Goal: Information Seeking & Learning: Learn about a topic

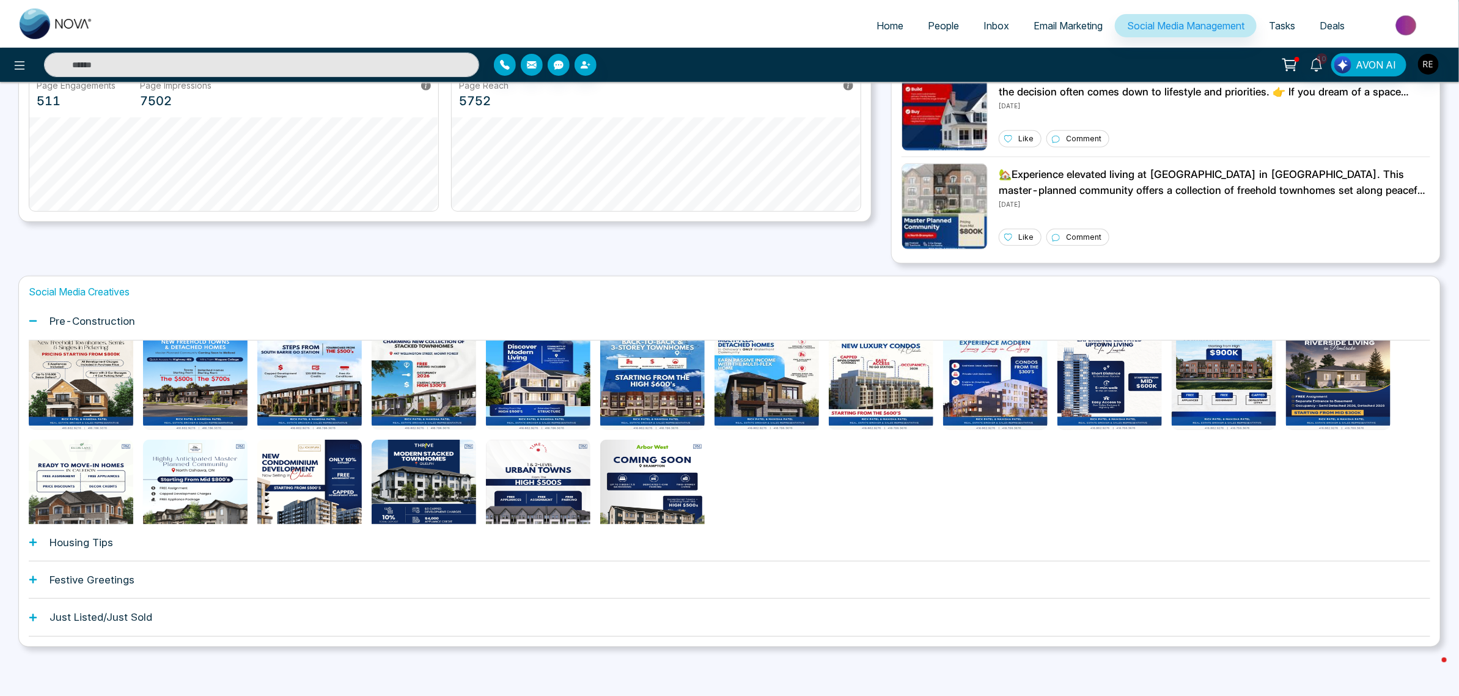
scroll to position [153, 0]
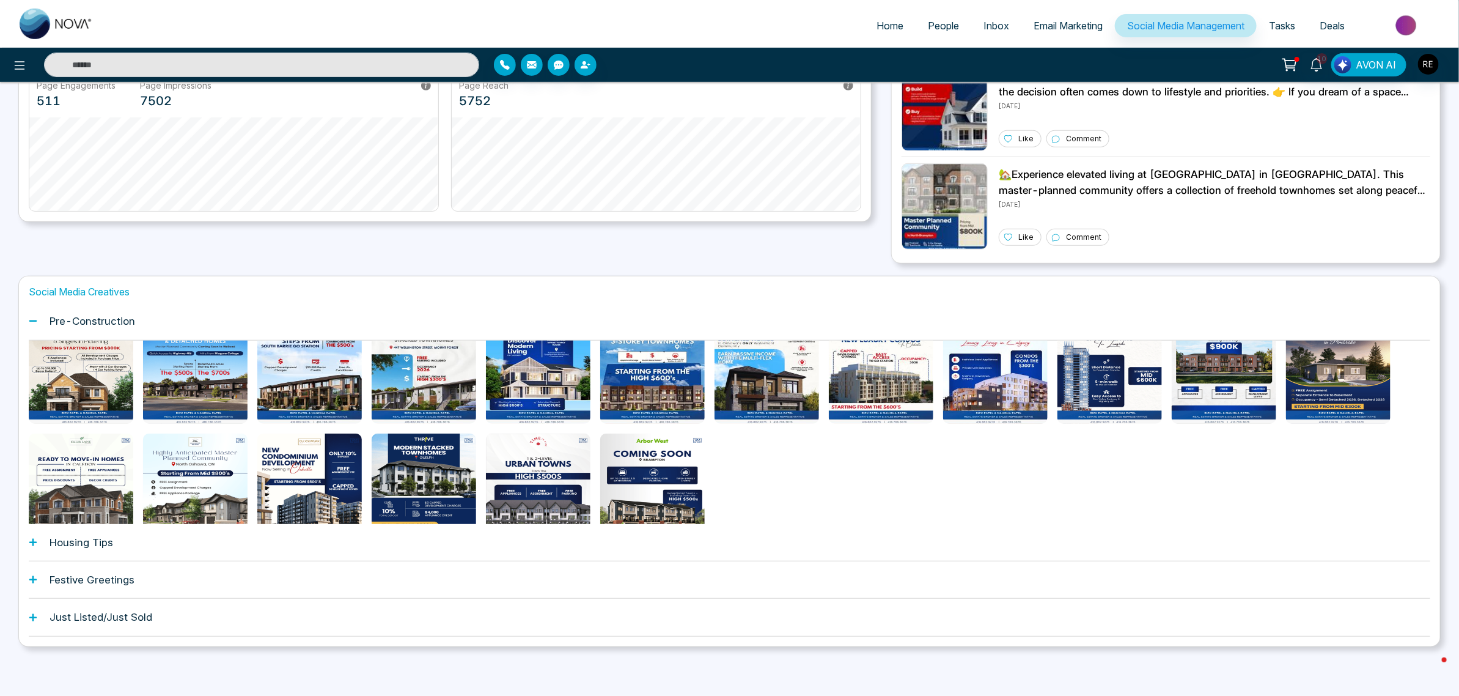
click at [32, 548] on div "Housing Tips" at bounding box center [730, 542] width 1402 height 37
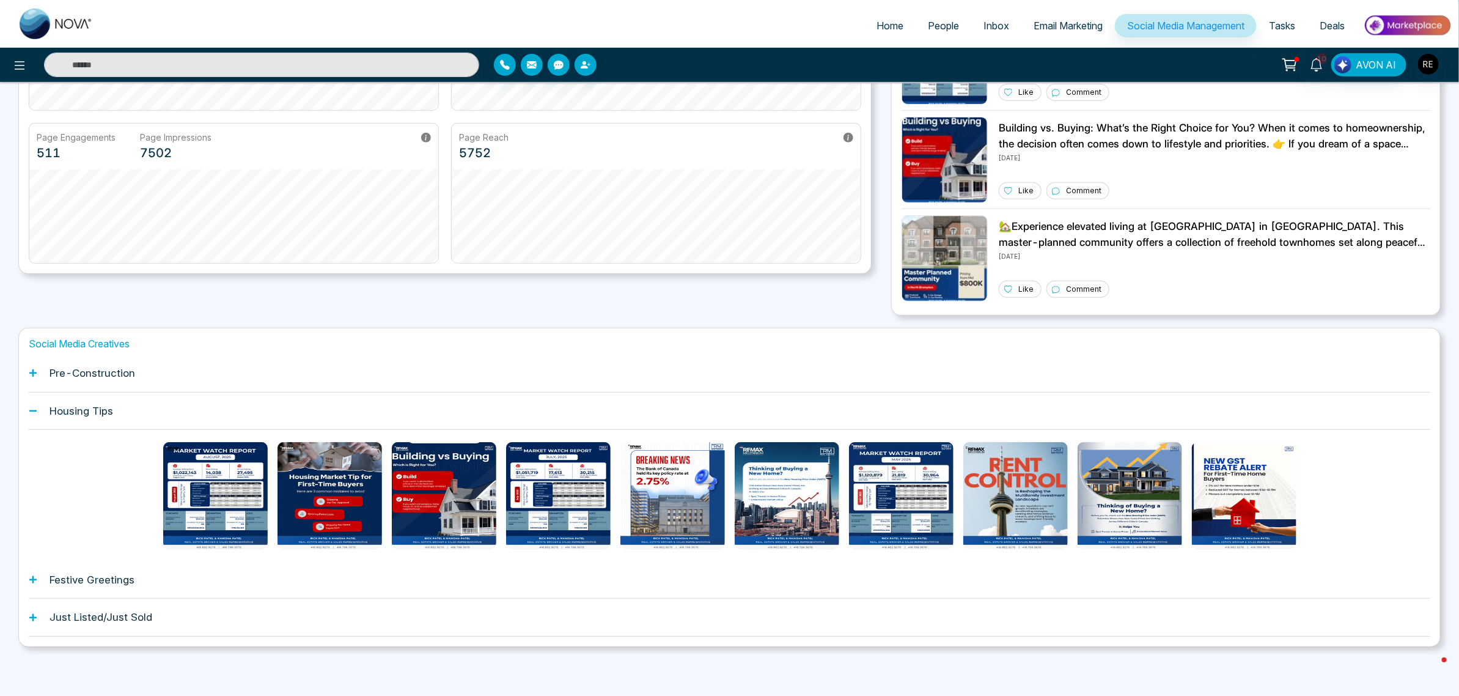
click at [106, 489] on div at bounding box center [730, 495] width 1402 height 131
click at [32, 580] on icon at bounding box center [32, 579] width 7 height 7
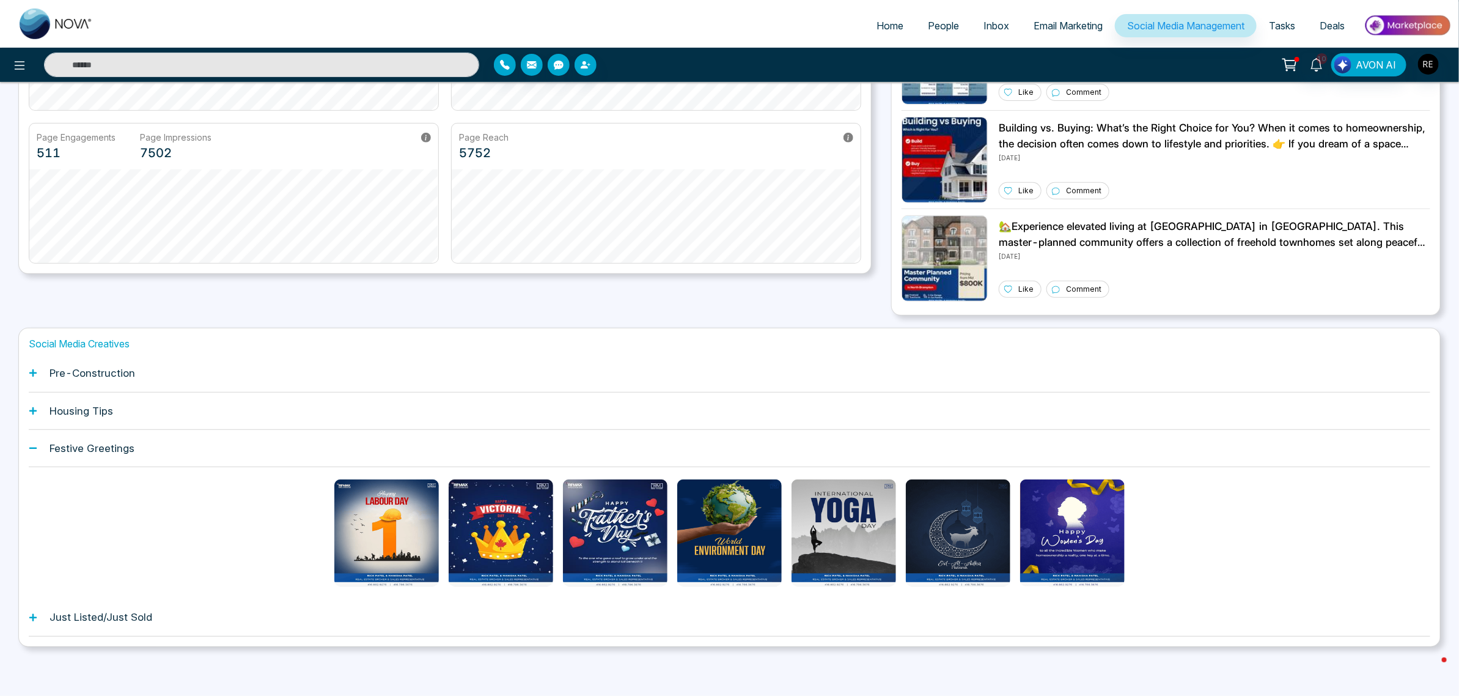
click at [35, 614] on icon at bounding box center [33, 617] width 9 height 9
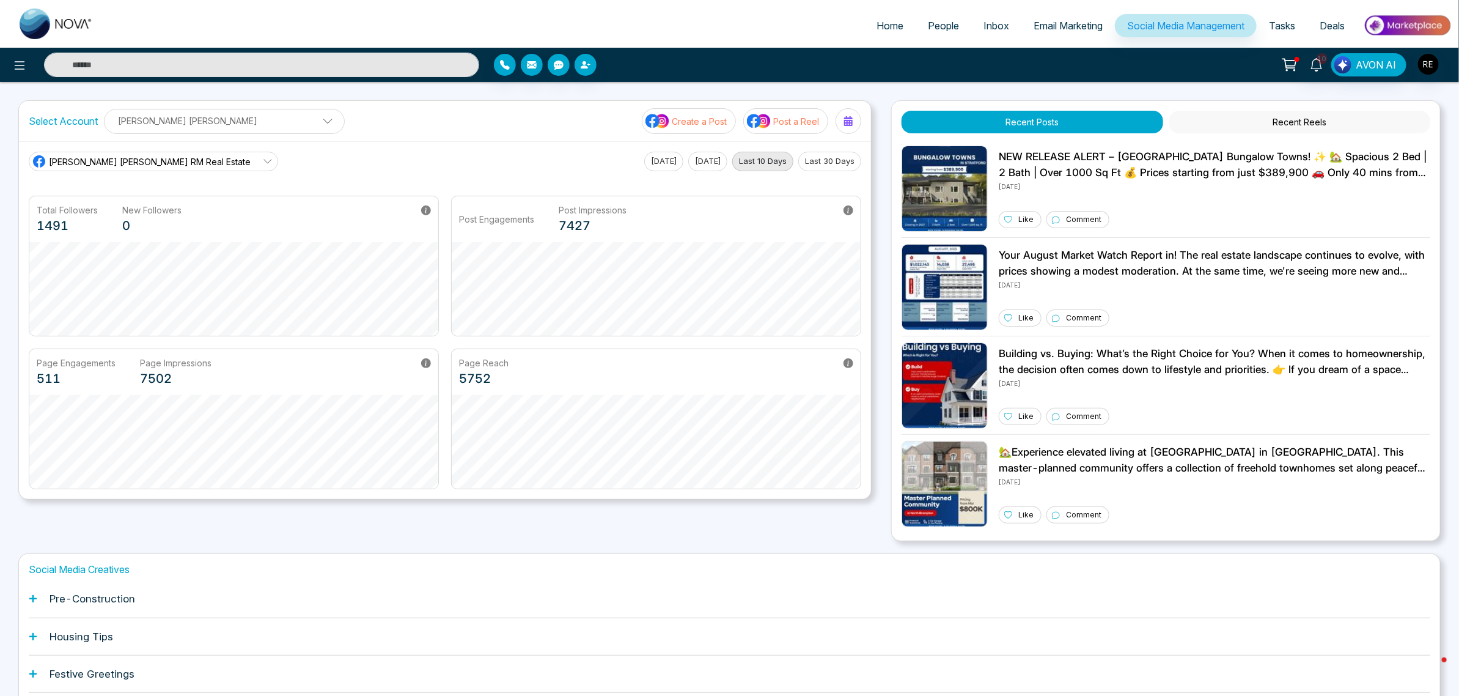
click at [34, 602] on icon at bounding box center [33, 598] width 9 height 9
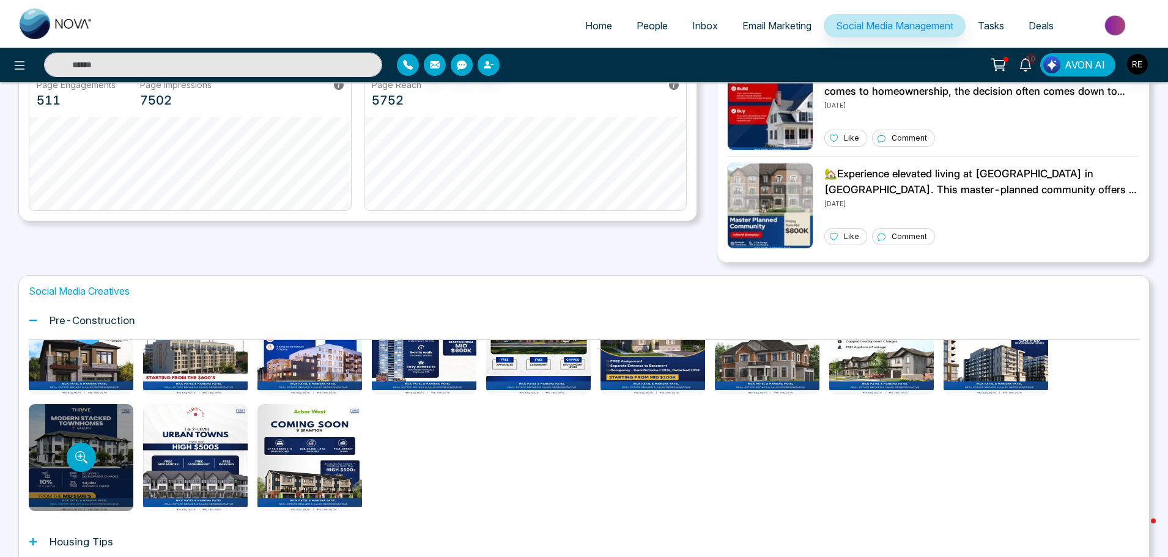
scroll to position [348, 0]
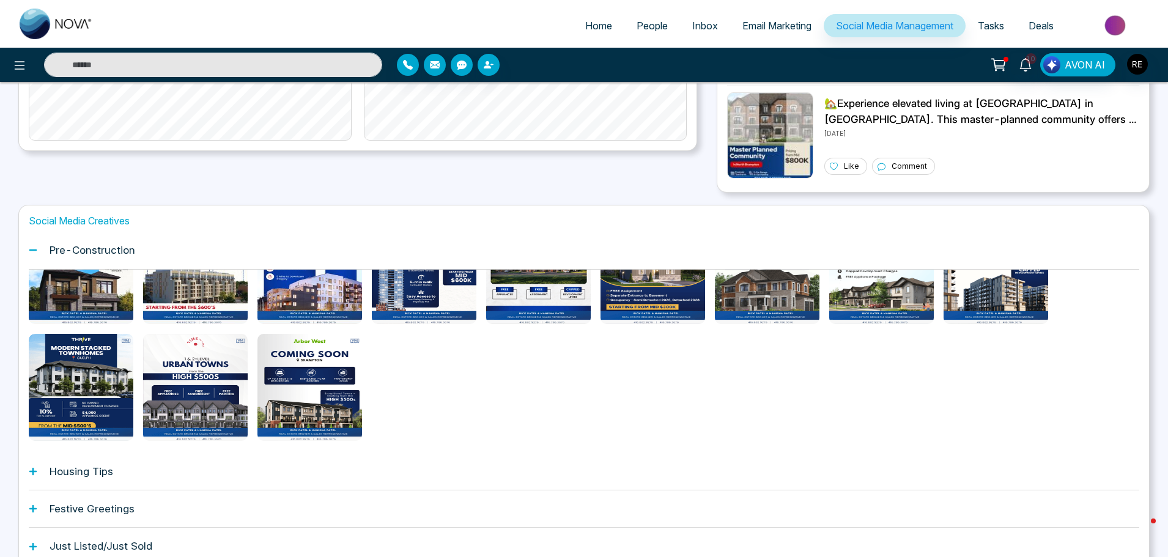
click at [33, 477] on div "Housing Tips" at bounding box center [584, 471] width 1110 height 37
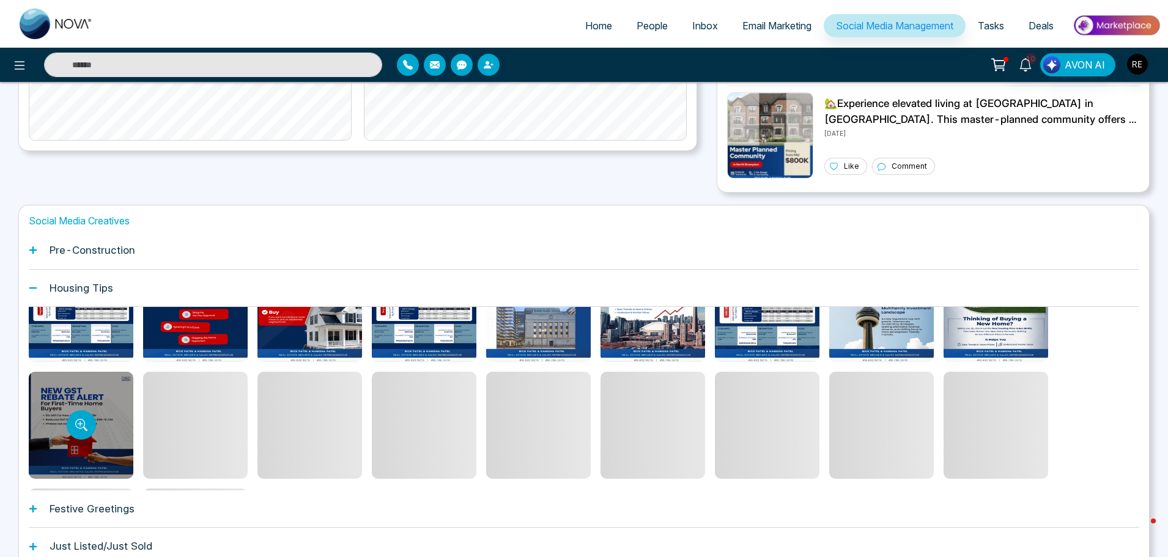
scroll to position [65, 0]
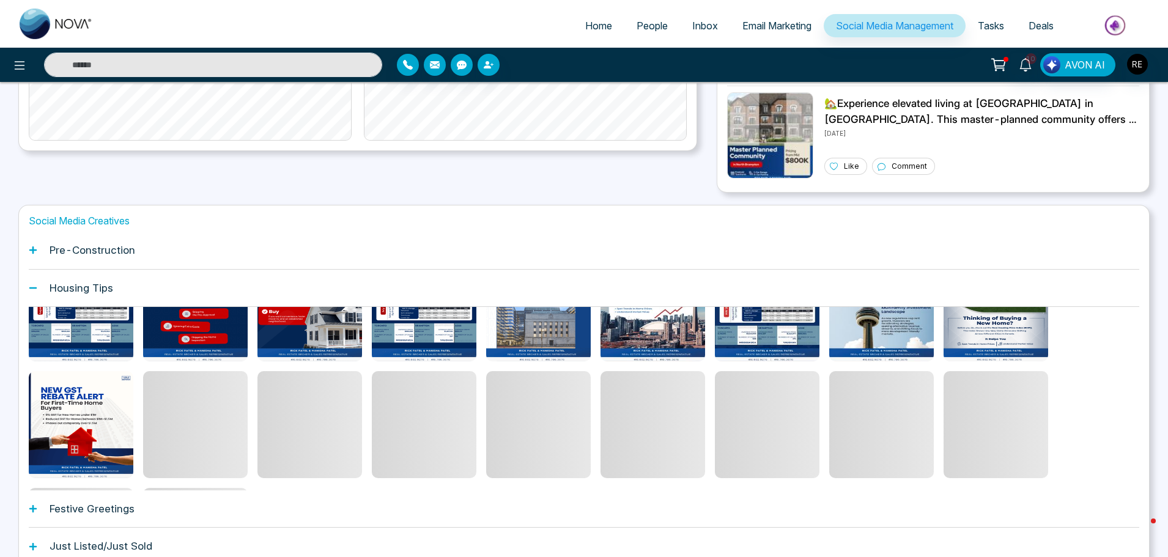
click at [34, 507] on icon at bounding box center [32, 508] width 7 height 7
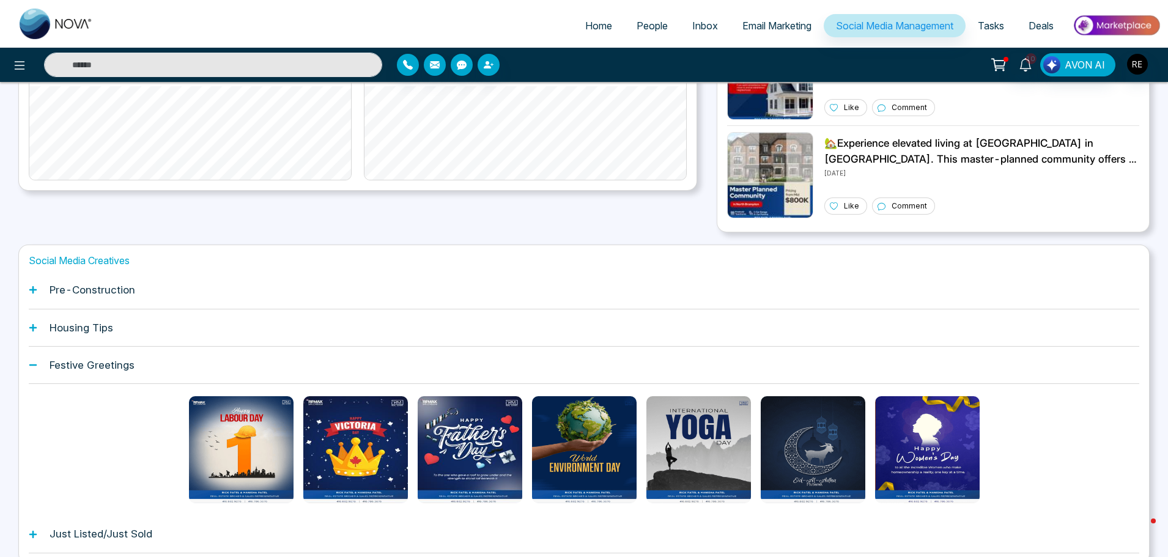
scroll to position [287, 0]
